Goal: Task Accomplishment & Management: Manage account settings

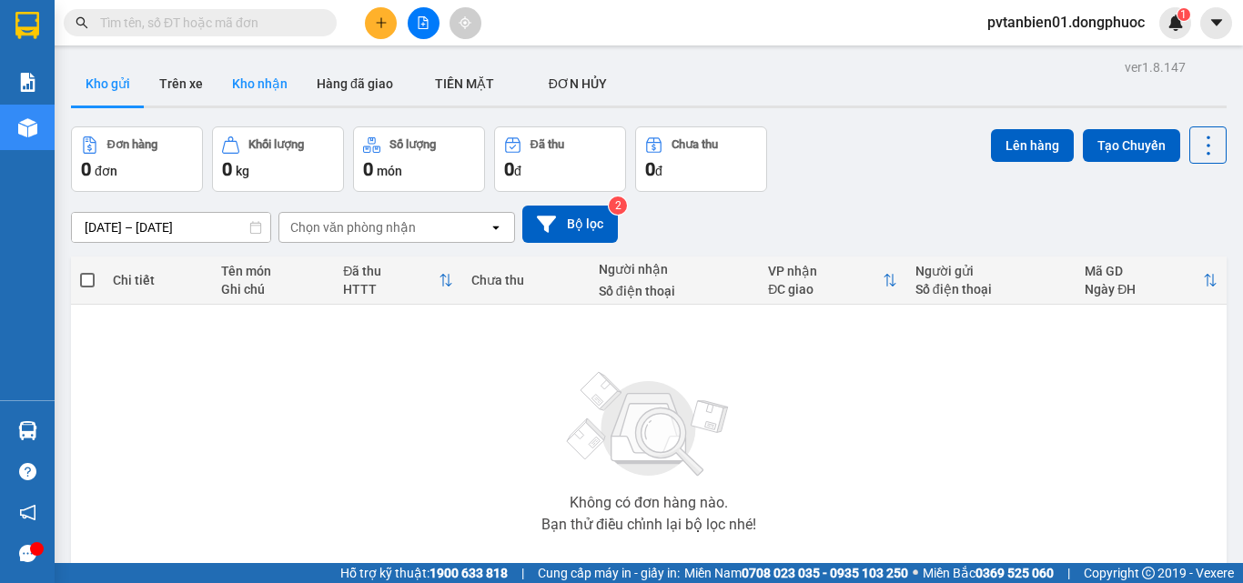
click at [275, 96] on button "Kho nhận" at bounding box center [259, 84] width 85 height 44
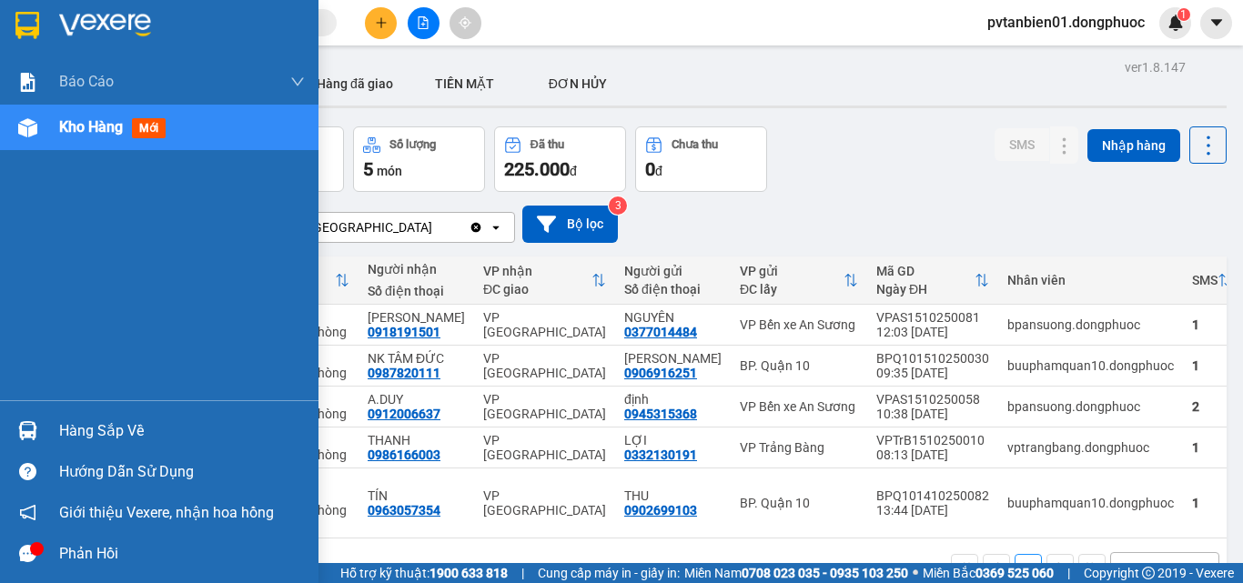
click at [25, 428] on img at bounding box center [27, 430] width 19 height 19
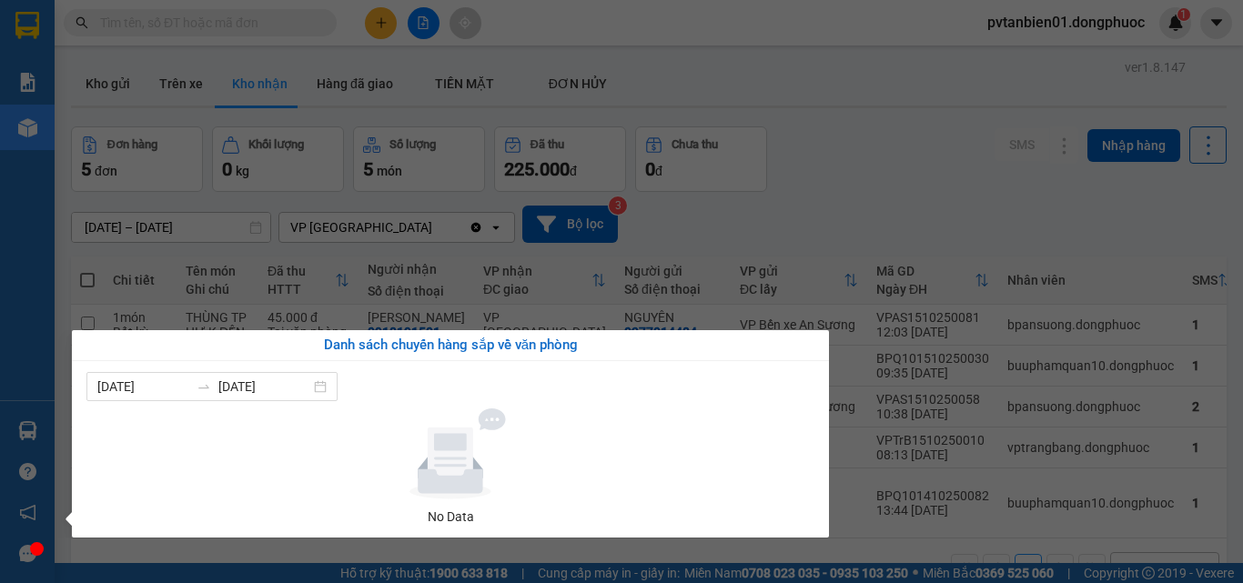
click at [718, 217] on section "Kết quả tìm kiếm ( 0 ) Bộ lọc Ngày tạo đơn gần nhất No Data pvtanbien01.dongphu…" at bounding box center [621, 291] width 1243 height 583
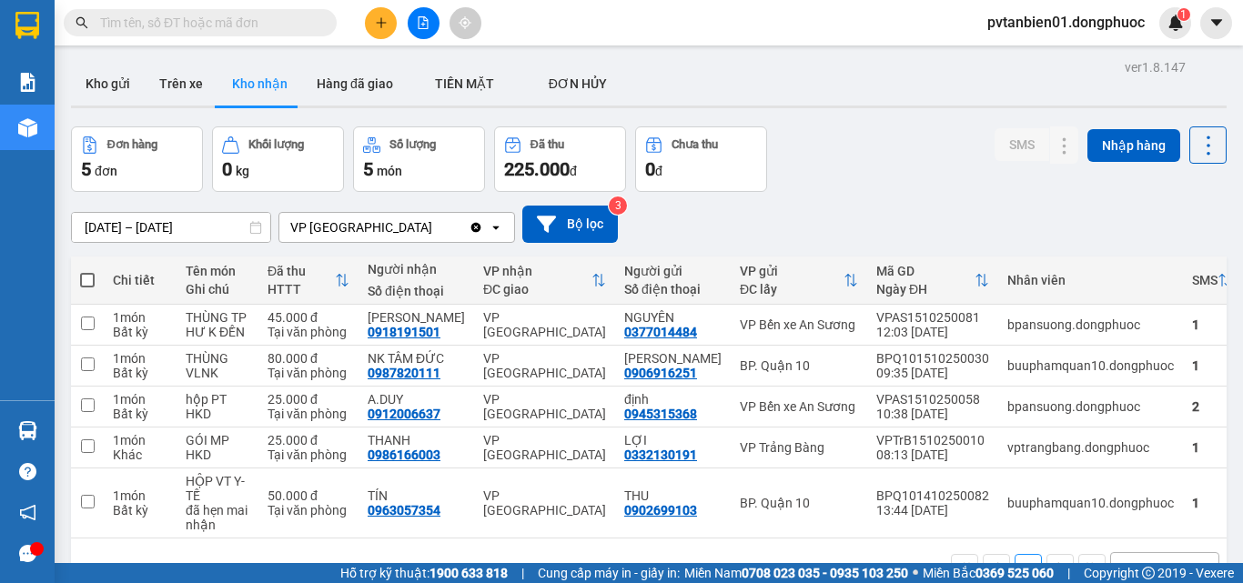
click at [147, 32] on input "text" at bounding box center [207, 23] width 215 height 20
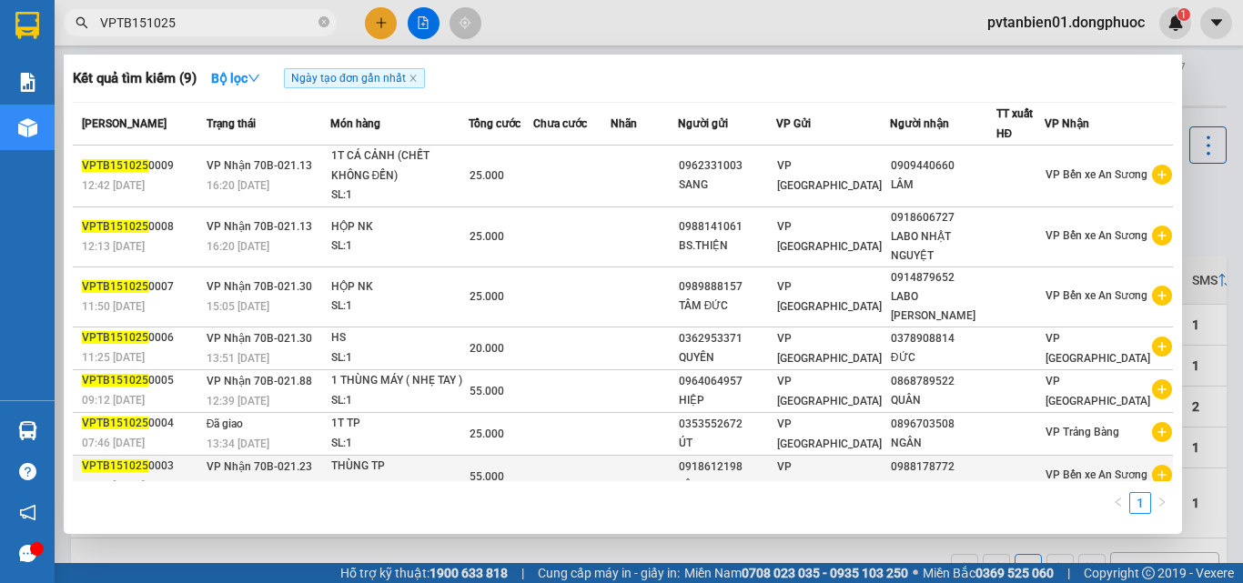
type input "VPTB151025"
click at [677, 468] on td at bounding box center [643, 476] width 66 height 43
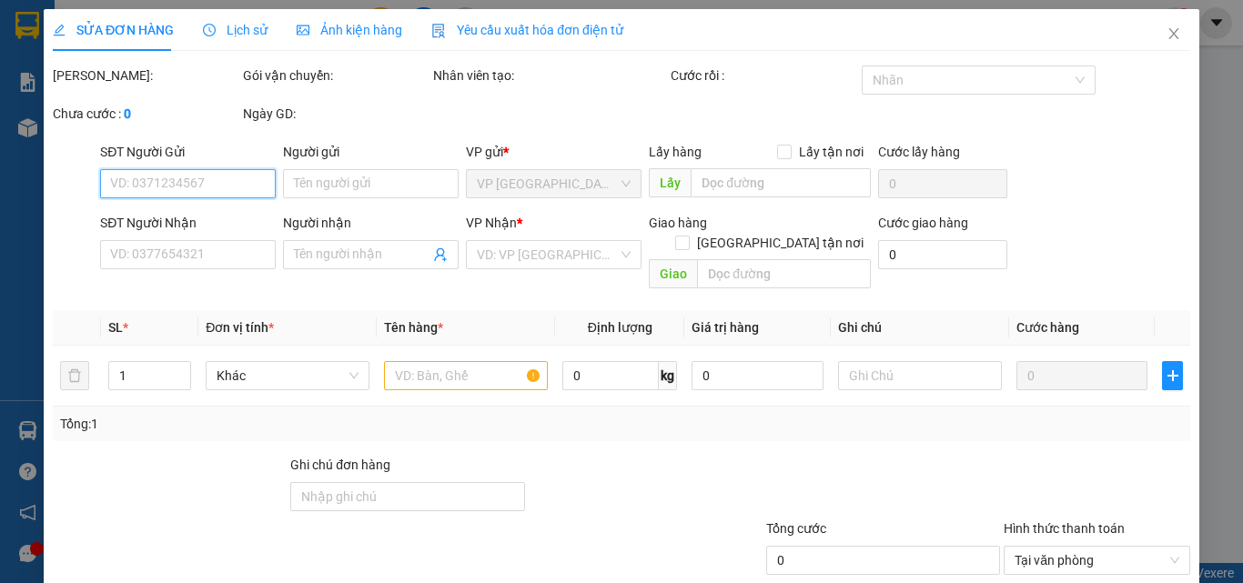
type input "0918612198"
type input "LÂM"
type input "0988178772"
type input "THƠ"
type input "55.000"
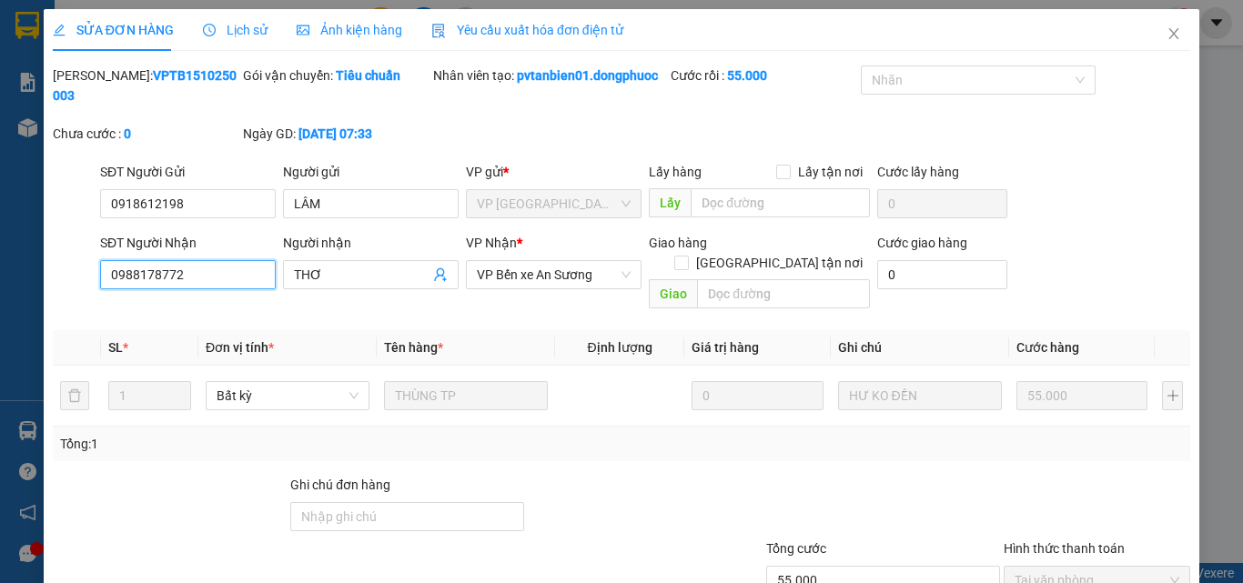
click at [122, 275] on input "0988178772" at bounding box center [188, 274] width 176 height 29
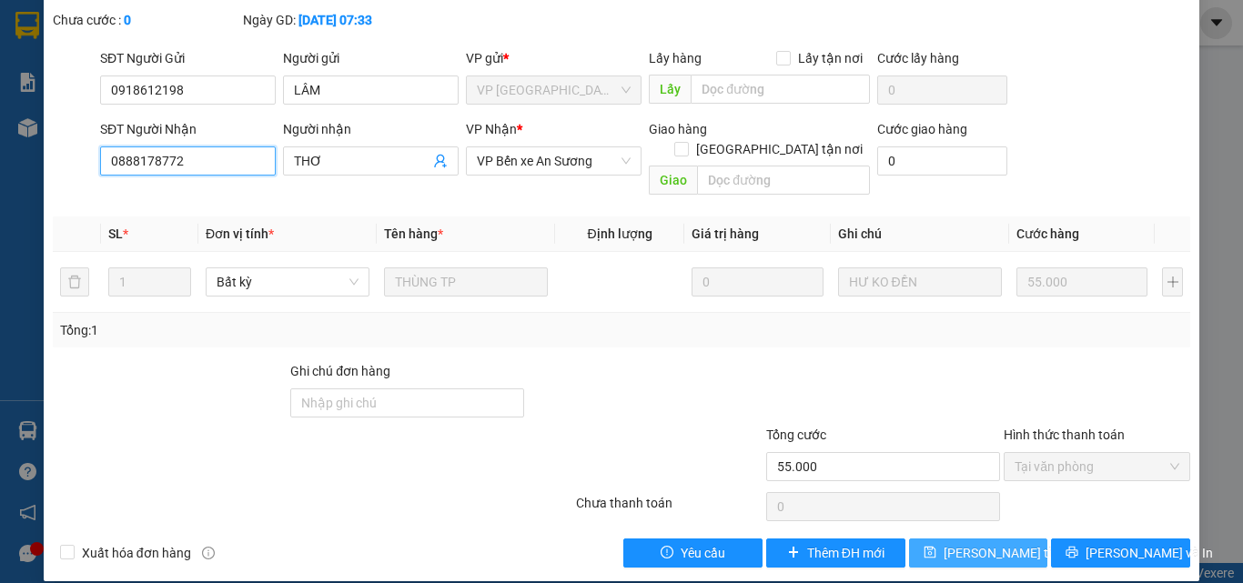
type input "0888178772"
click at [971, 543] on span "[PERSON_NAME] thay đổi" at bounding box center [1016, 553] width 146 height 20
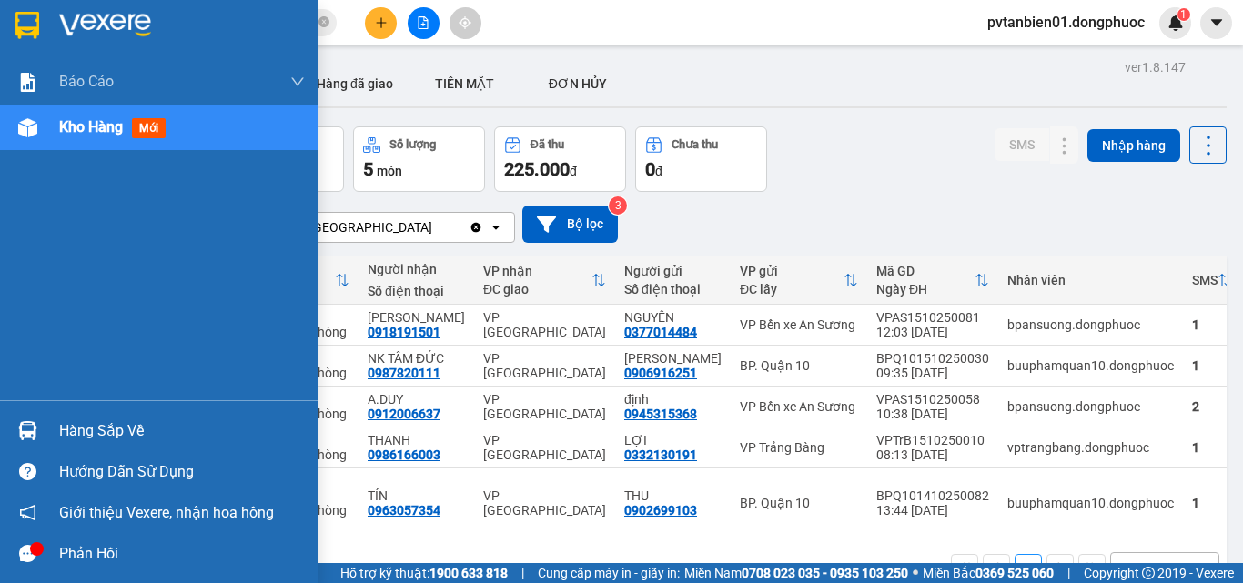
click at [37, 424] on div at bounding box center [28, 431] width 32 height 32
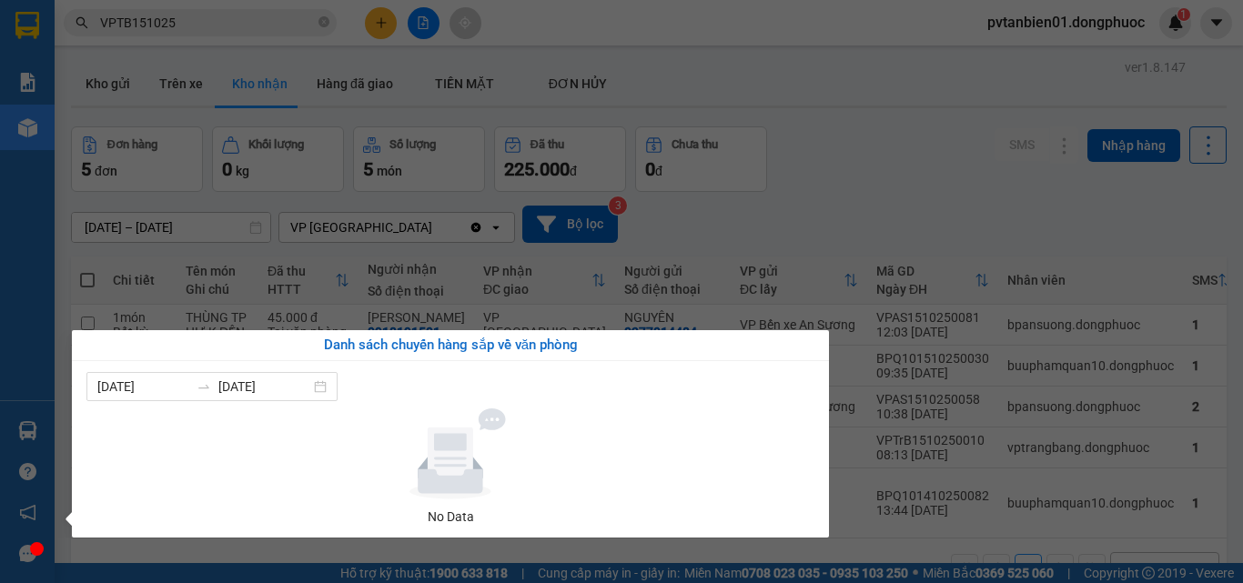
click at [861, 131] on section "Kết quả tìm kiếm ( 9 ) Bộ lọc Ngày tạo đơn gần nhất Mã ĐH Trạng thái Món hàng T…" at bounding box center [621, 291] width 1243 height 583
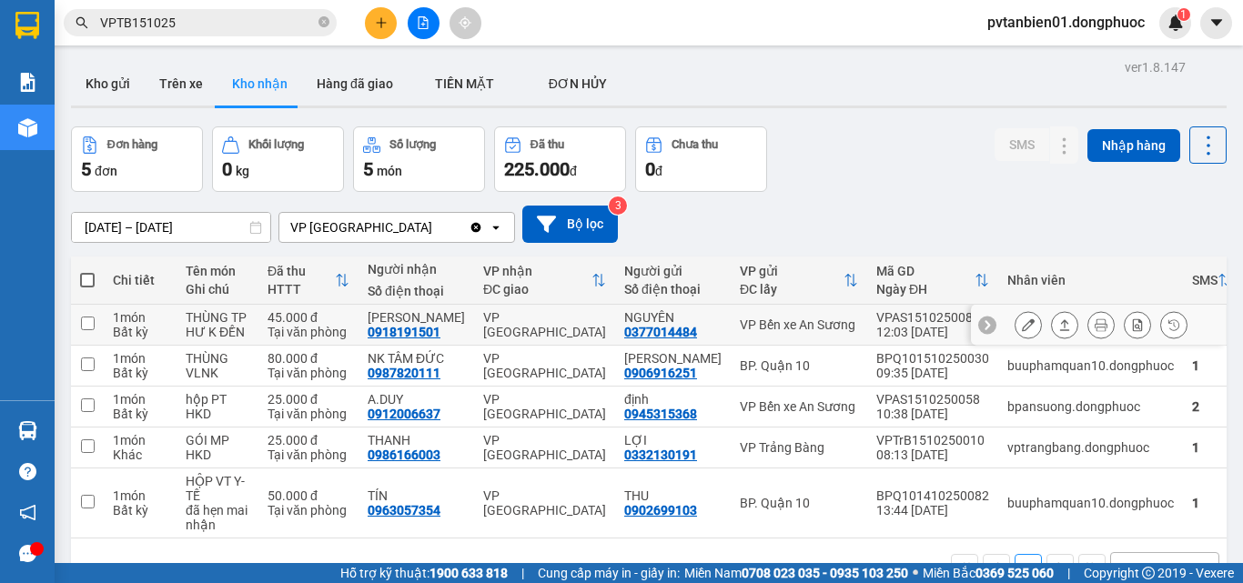
click at [543, 311] on td "VP [GEOGRAPHIC_DATA]" at bounding box center [544, 325] width 141 height 41
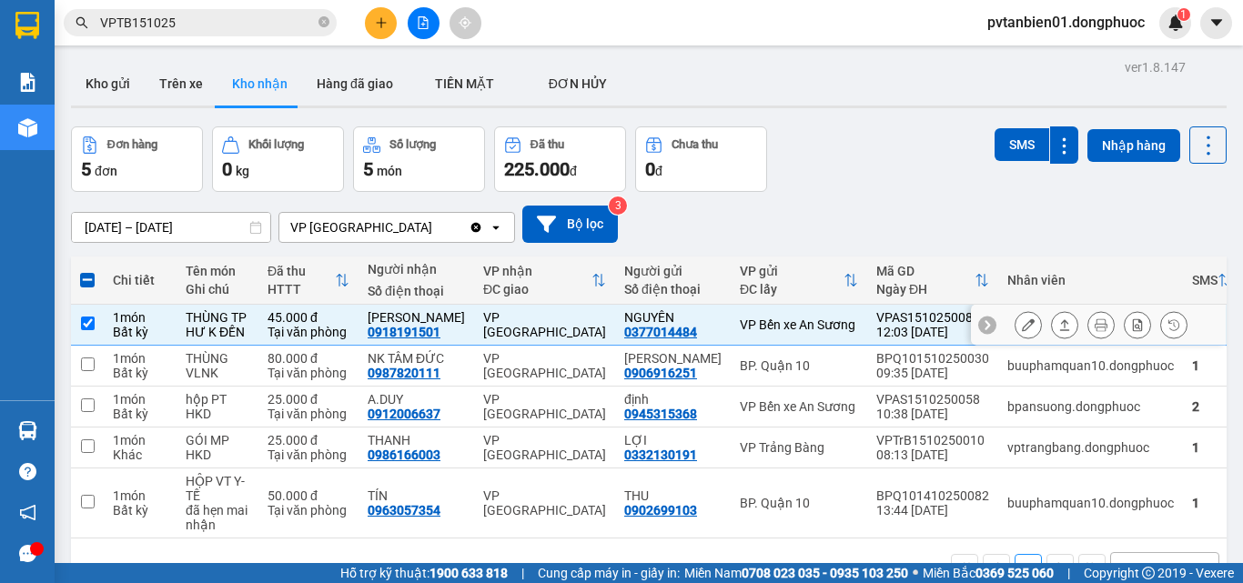
click at [1052, 322] on button at bounding box center [1064, 325] width 25 height 32
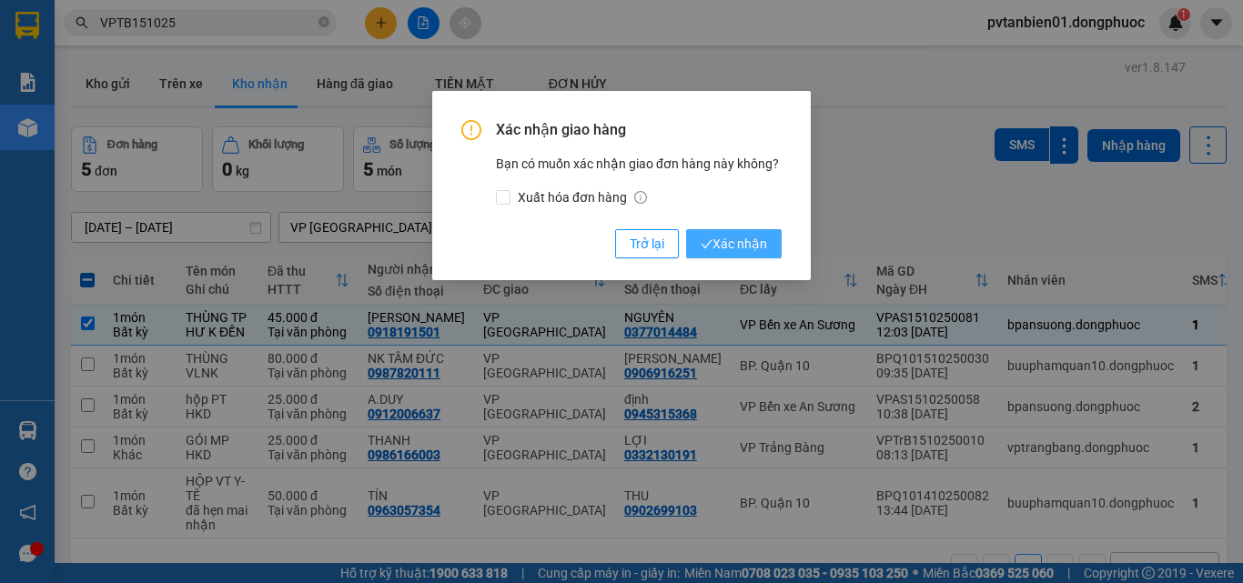
click at [727, 233] on button "Xác nhận" at bounding box center [734, 243] width 96 height 29
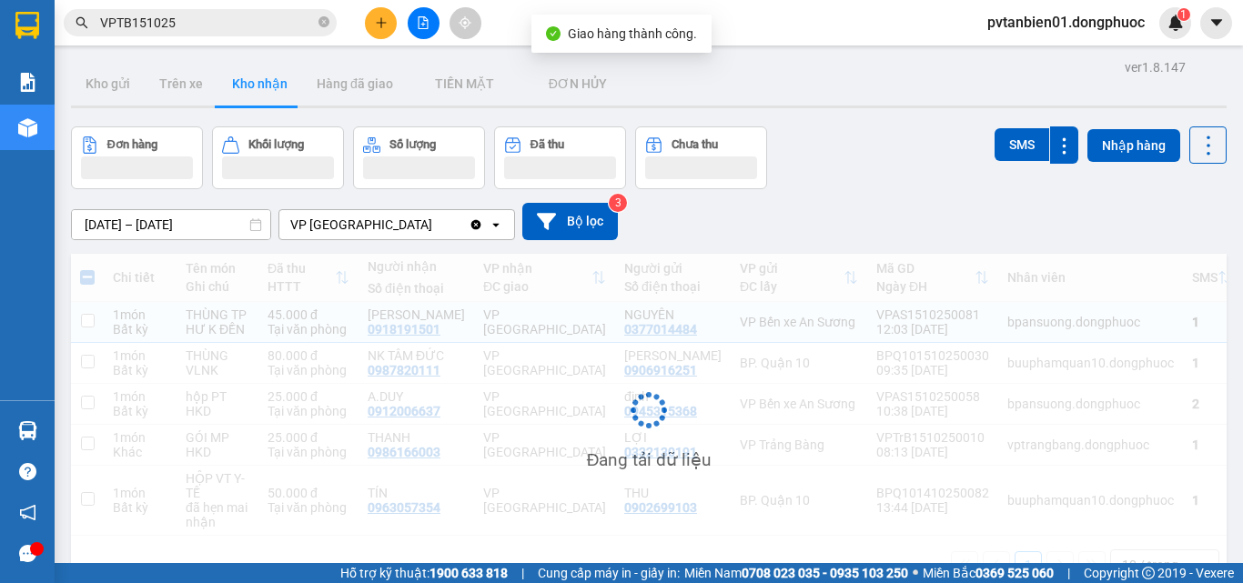
checkbox input "false"
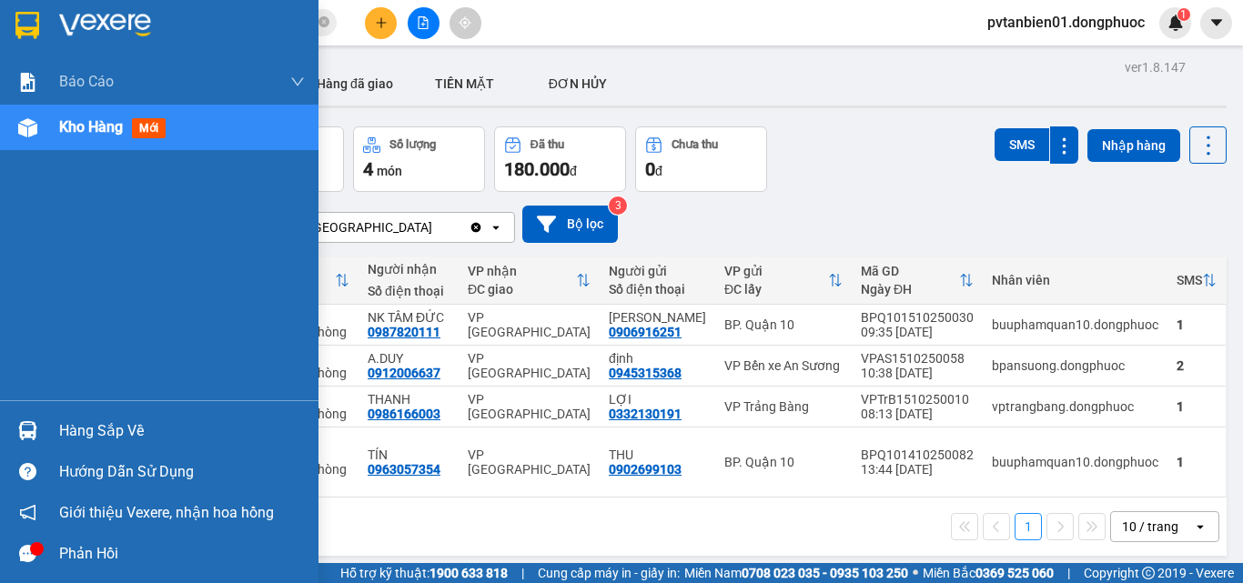
click at [65, 436] on div "Hàng sắp về" at bounding box center [182, 431] width 246 height 27
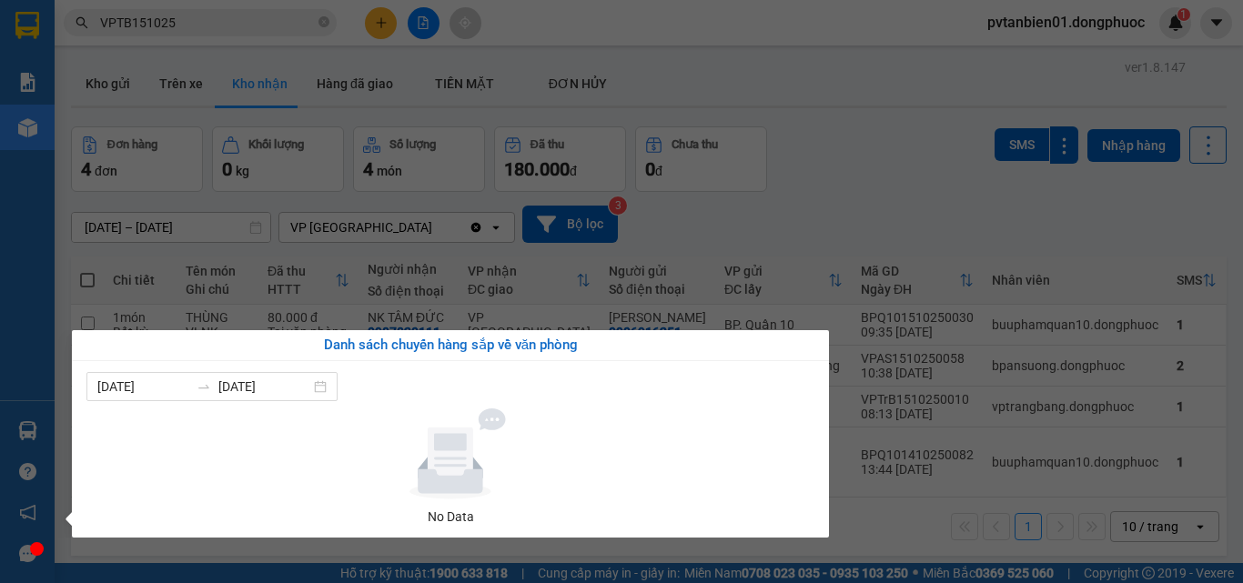
click at [809, 230] on section "Kết quả tìm kiếm ( 9 ) Bộ lọc Ngày tạo đơn gần nhất Mã ĐH Trạng thái Món hàng T…" at bounding box center [621, 291] width 1243 height 583
